Goal: Information Seeking & Learning: Learn about a topic

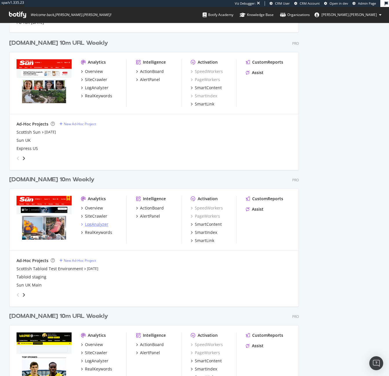
click at [99, 221] on div "LogAnalyzer" at bounding box center [97, 224] width 24 height 6
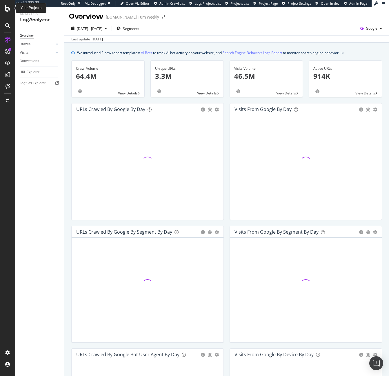
click at [10, 8] on div at bounding box center [8, 8] width 14 height 7
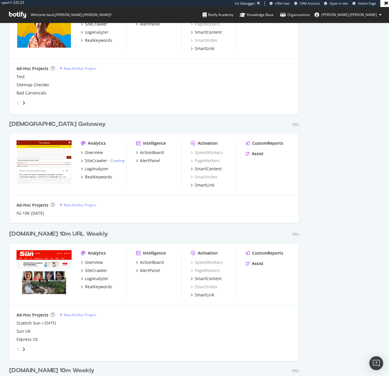
scroll to position [2175, 290]
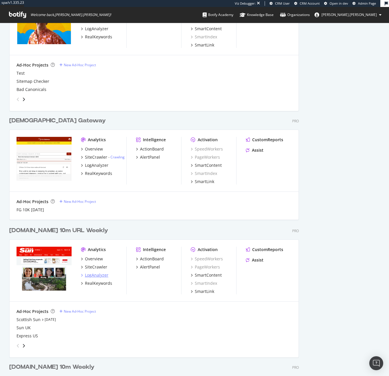
click at [97, 273] on div "LogAnalyzer" at bounding box center [97, 275] width 24 height 6
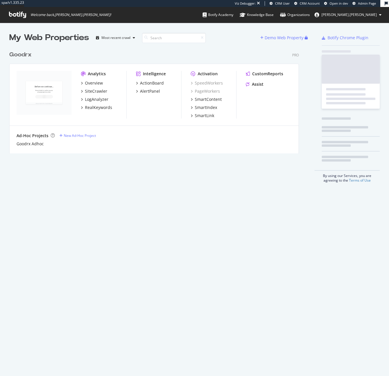
scroll to position [105, 290]
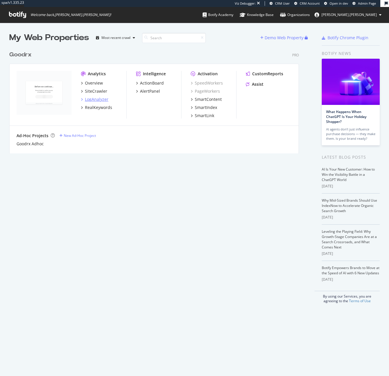
click at [106, 99] on div "LogAnalyzer" at bounding box center [97, 99] width 24 height 6
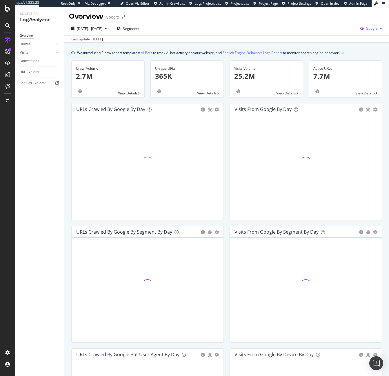
click at [371, 31] on span "Google" at bounding box center [372, 28] width 12 height 5
click at [329, 31] on span "OpenAI" at bounding box center [338, 33] width 21 height 5
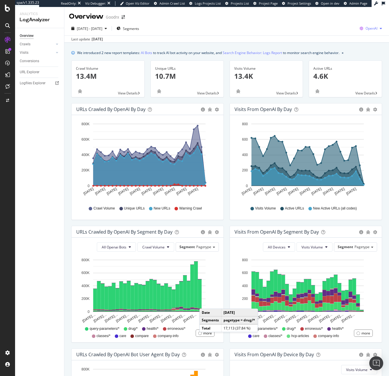
click at [369, 25] on div "OpenAI" at bounding box center [371, 28] width 27 height 9
click at [339, 42] on span "Other AI Bots" at bounding box center [337, 44] width 21 height 5
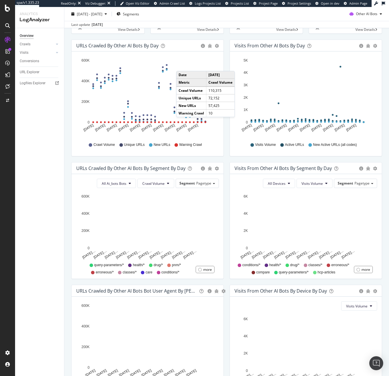
scroll to position [44, 0]
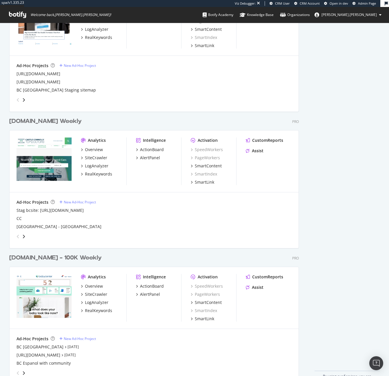
scroll to position [988, 0]
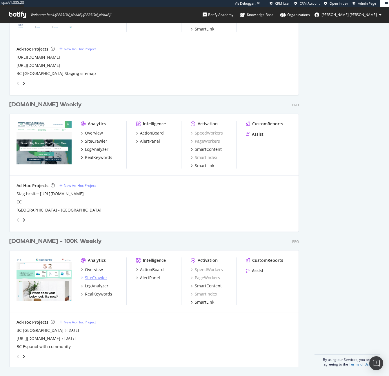
click at [92, 278] on div "SiteCrawler" at bounding box center [96, 278] width 22 height 6
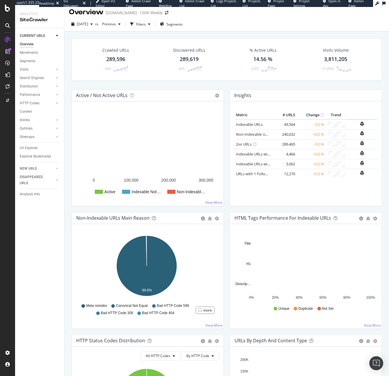
scroll to position [10, 0]
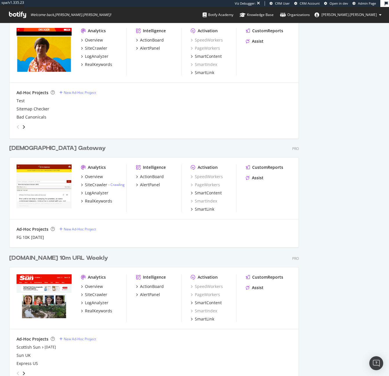
scroll to position [420, 0]
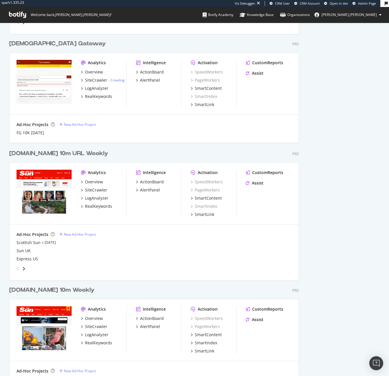
click at [96, 202] on div "Overview SiteCrawler LogAnalyzer RealKeywords" at bounding box center [104, 194] width 46 height 30
click at [96, 201] on div "Overview SiteCrawler LogAnalyzer RealKeywords" at bounding box center [104, 194] width 46 height 30
click at [97, 197] on div "LogAnalyzer" at bounding box center [97, 198] width 24 height 6
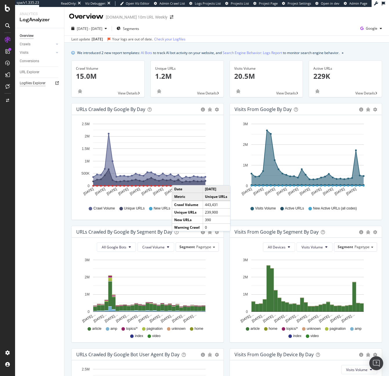
click at [36, 82] on div "Logfiles Explorer" at bounding box center [33, 83] width 26 height 6
